Goal: Transaction & Acquisition: Download file/media

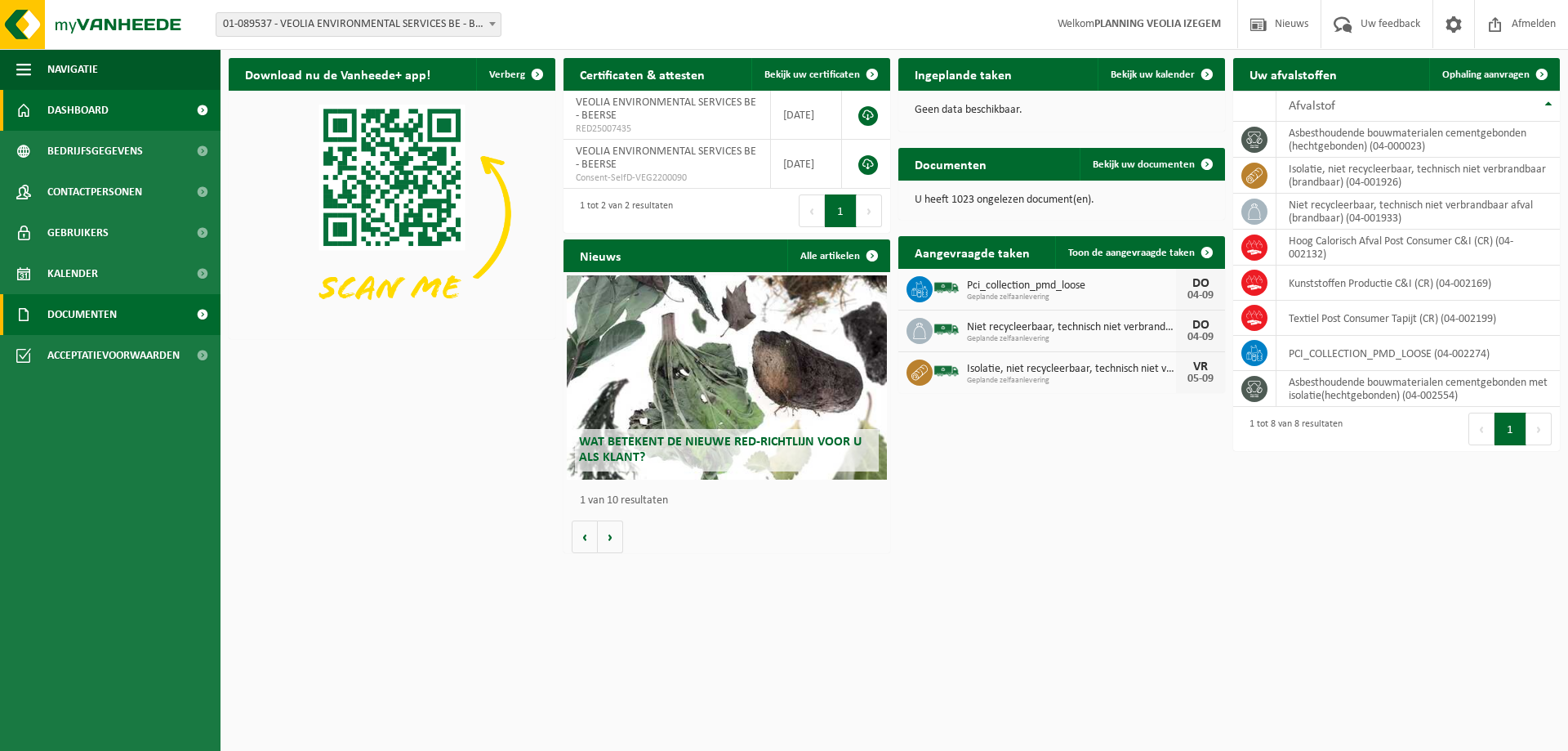
click at [110, 311] on span "Documenten" at bounding box center [82, 314] width 69 height 40
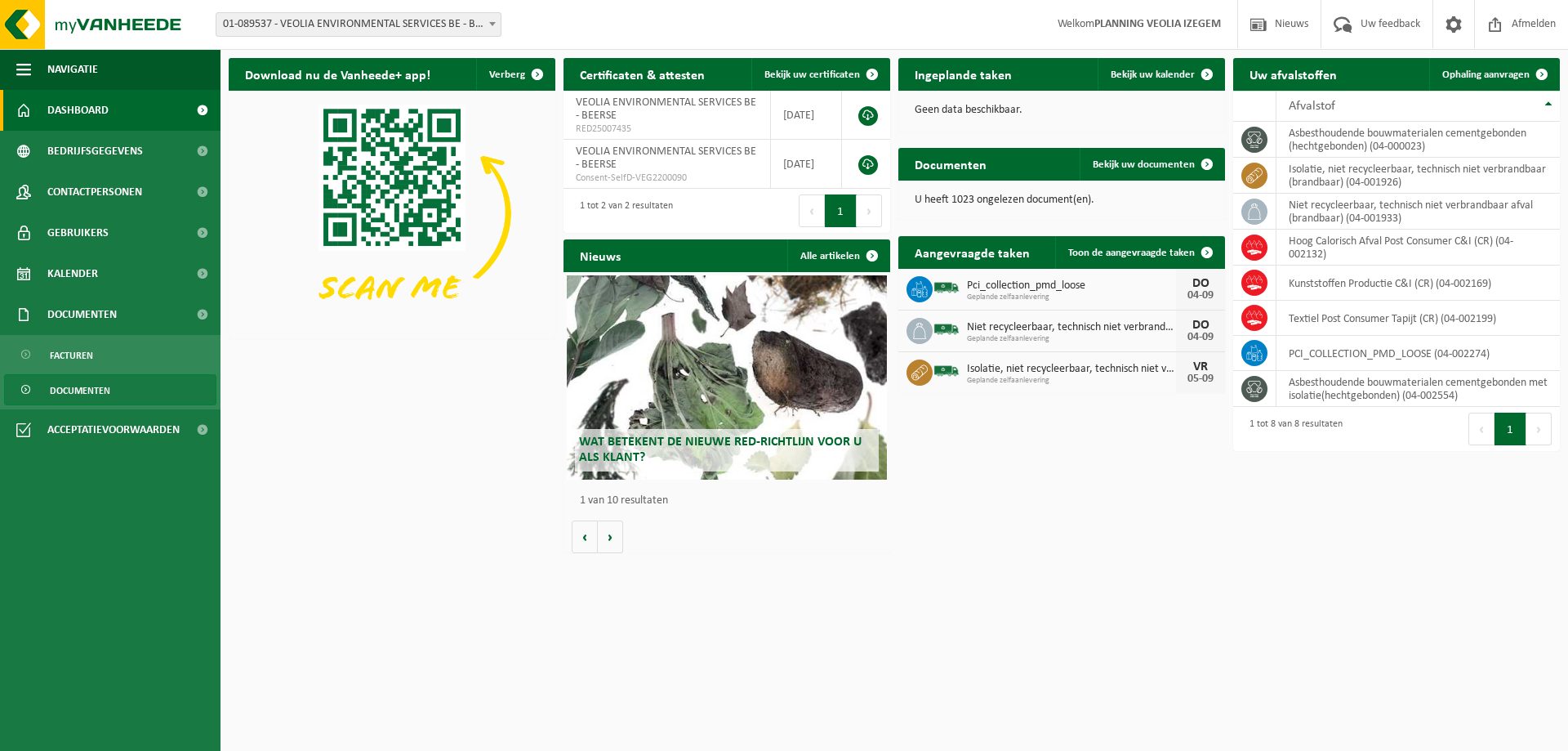
click at [67, 392] on span "Documenten" at bounding box center [80, 391] width 60 height 32
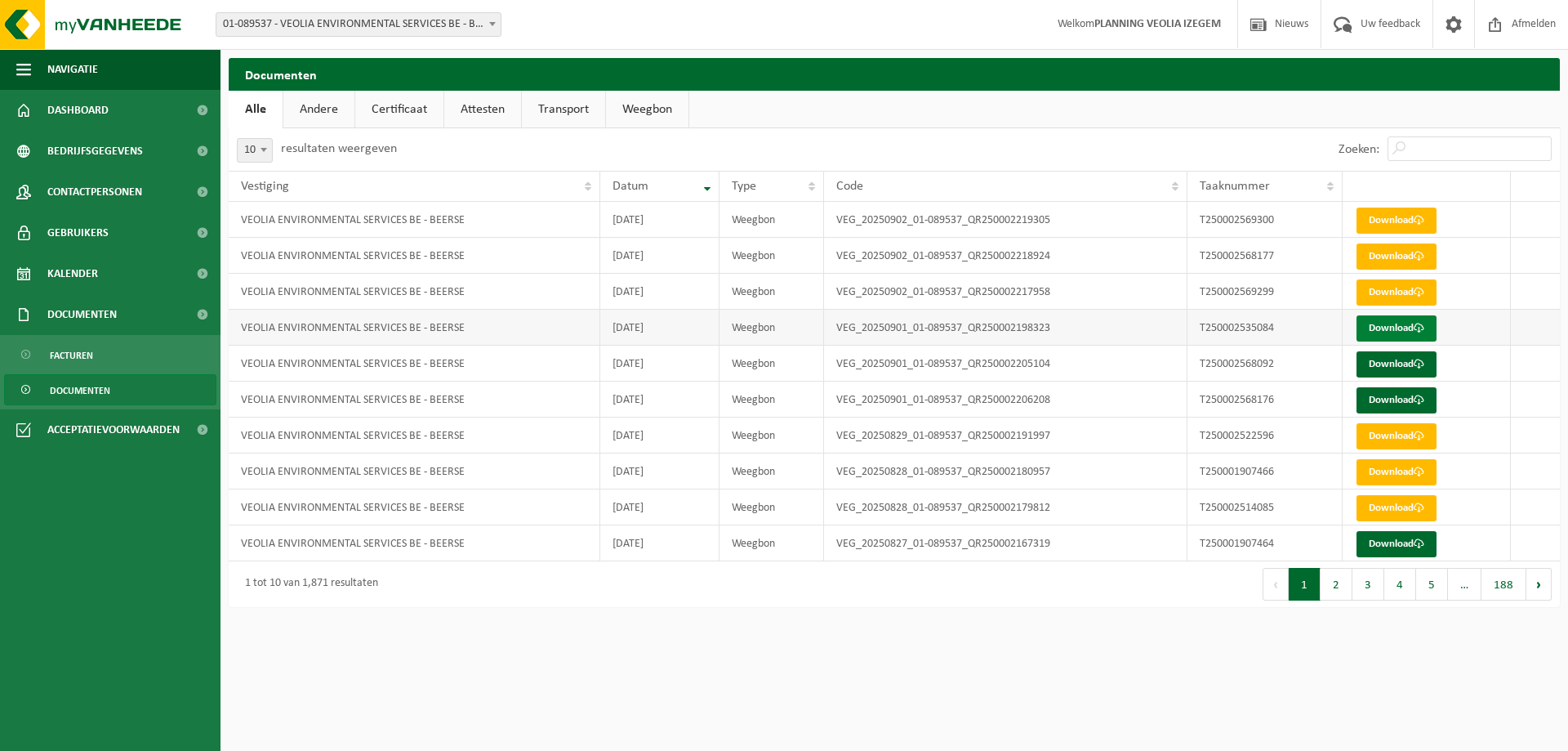
click at [1405, 326] on link "Download" at bounding box center [1396, 328] width 80 height 27
click at [1385, 364] on link "Download" at bounding box center [1396, 365] width 80 height 27
click at [1401, 399] on link "Download" at bounding box center [1396, 400] width 80 height 27
